Goal: Check status: Check status

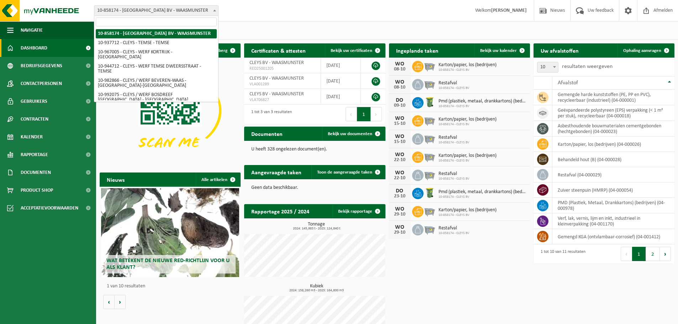
click at [217, 10] on span at bounding box center [214, 10] width 7 height 9
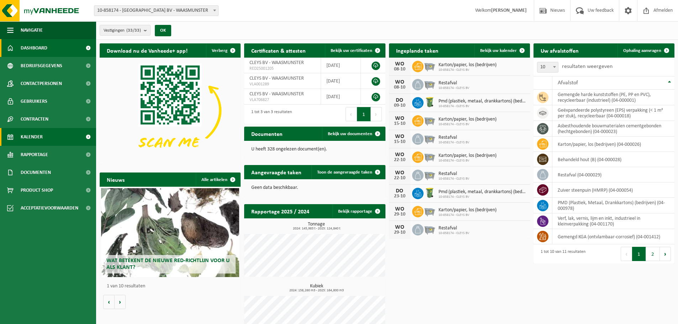
click at [36, 135] on span "Kalender" at bounding box center [32, 137] width 22 height 18
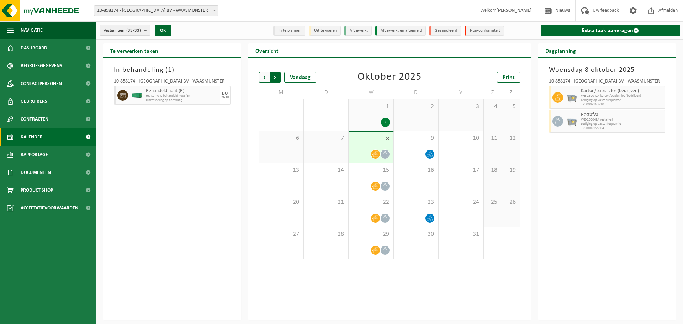
click at [267, 77] on span "Vorige" at bounding box center [264, 77] width 11 height 11
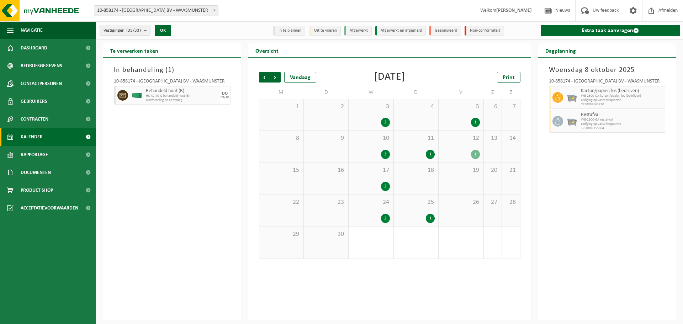
click at [374, 107] on span "3" at bounding box center [370, 107] width 37 height 8
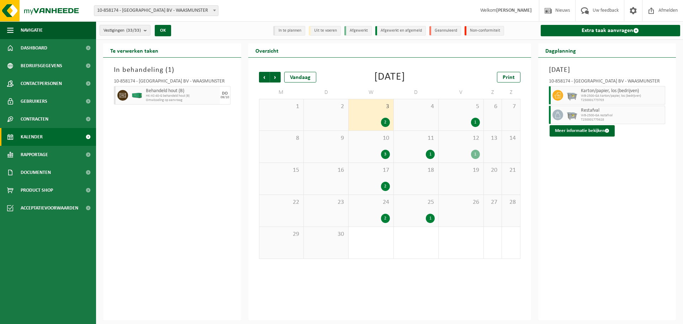
click at [456, 112] on div "5 1" at bounding box center [461, 114] width 44 height 31
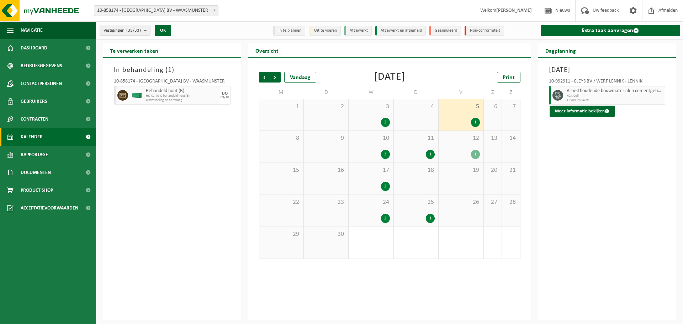
click at [379, 140] on span "10" at bounding box center [370, 138] width 37 height 8
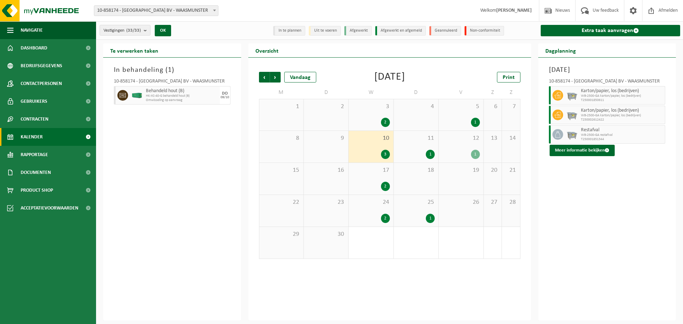
click at [379, 173] on span "17" at bounding box center [370, 170] width 37 height 8
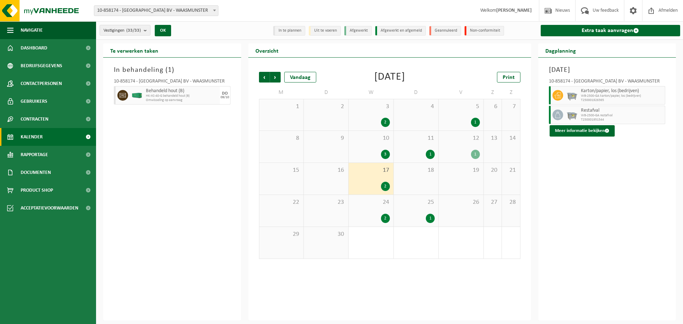
click at [386, 145] on div "10 3" at bounding box center [371, 147] width 44 height 32
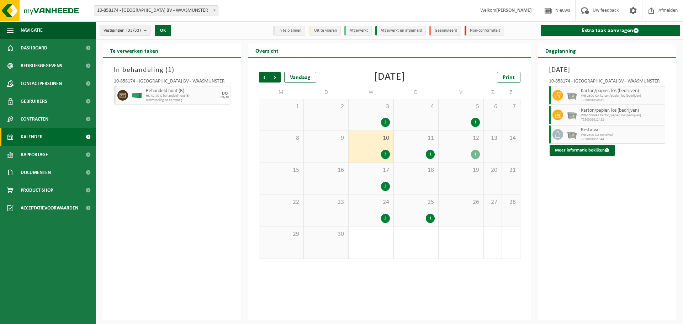
click at [414, 146] on div "11 1" at bounding box center [416, 147] width 44 height 32
